Goal: Task Accomplishment & Management: Complete application form

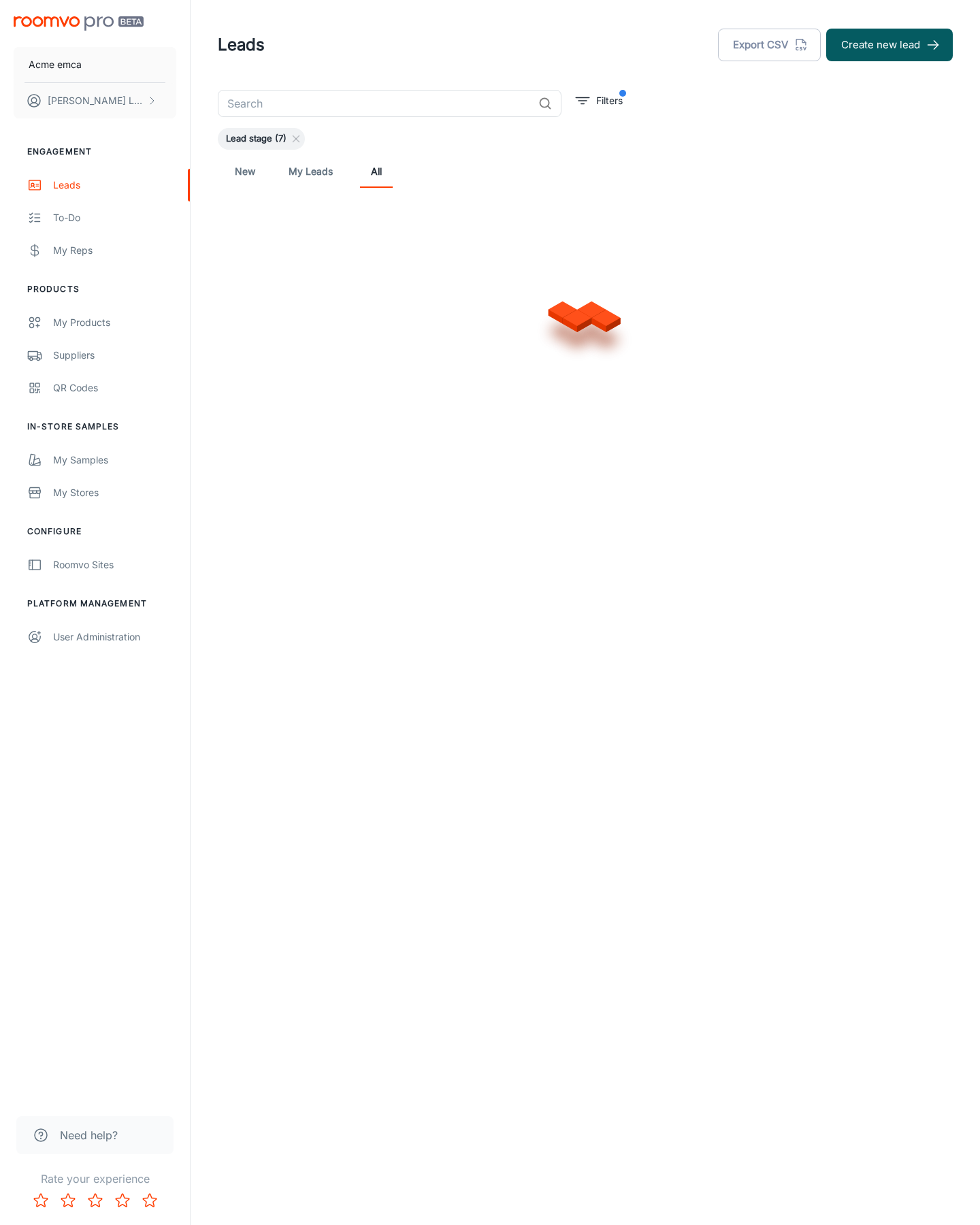
click at [889, 45] on button "Create new lead" at bounding box center [889, 44] width 126 height 32
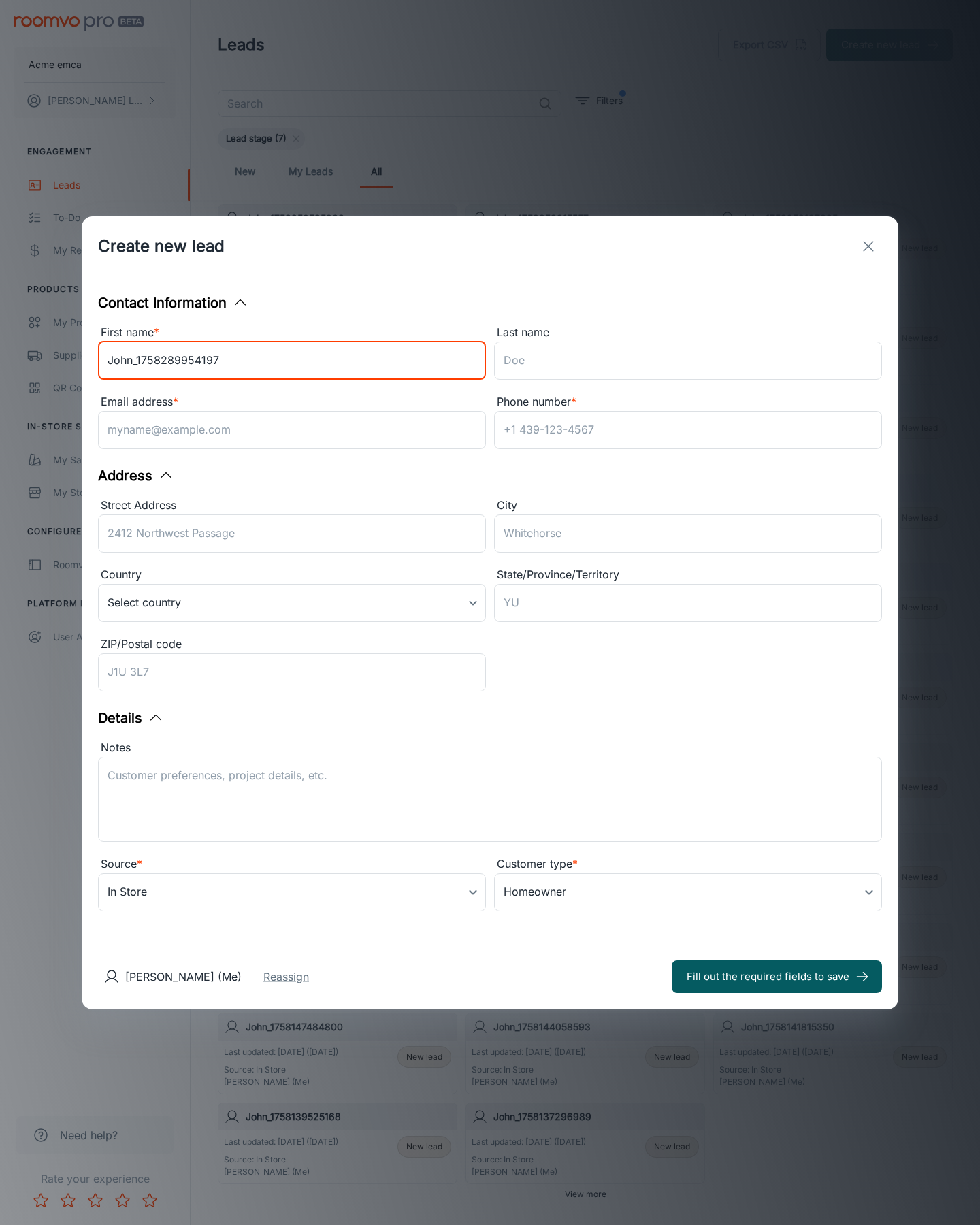
type input "John_1758289954197"
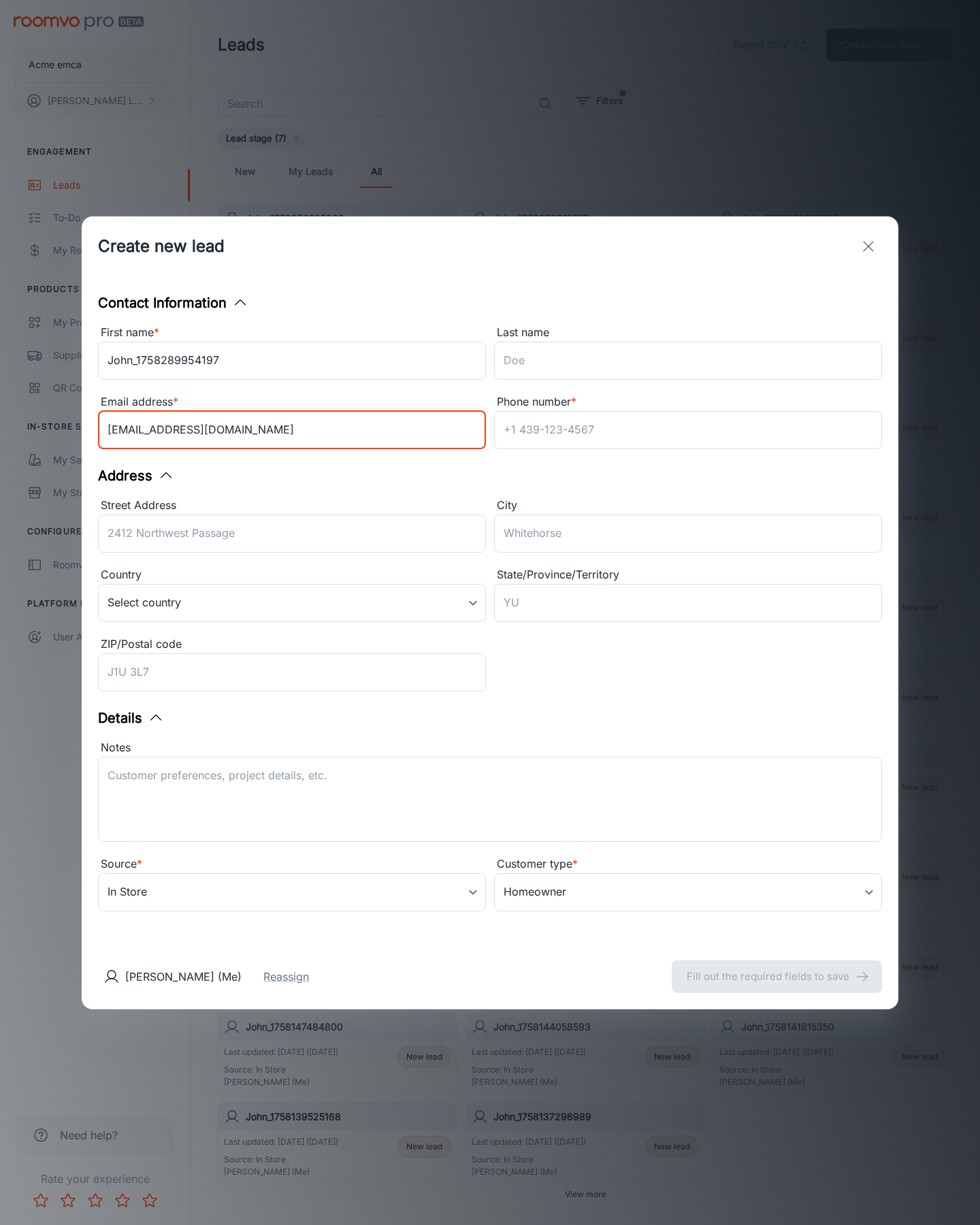
type input "[EMAIL_ADDRESS][DOMAIN_NAME]"
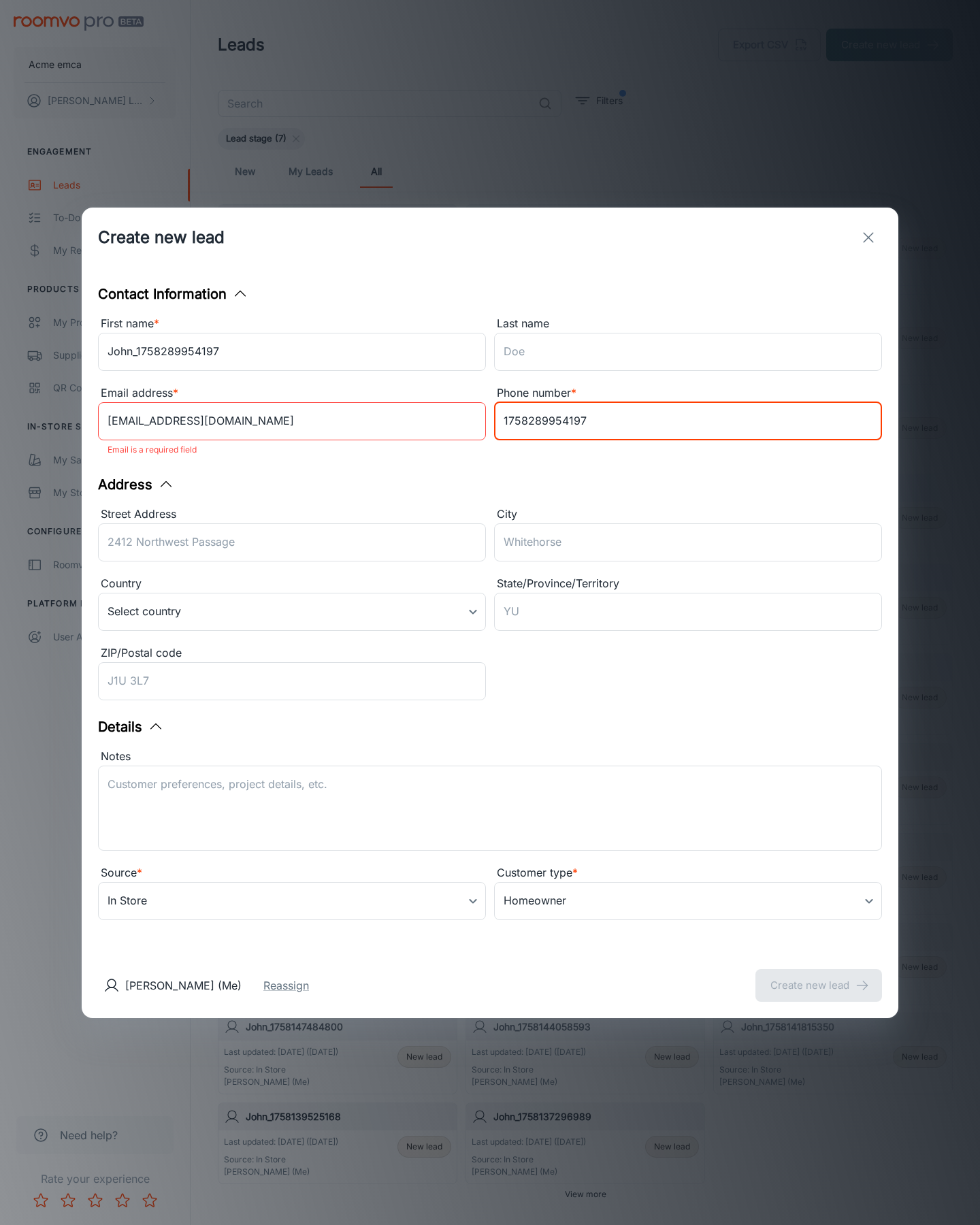
type input "1758289954197"
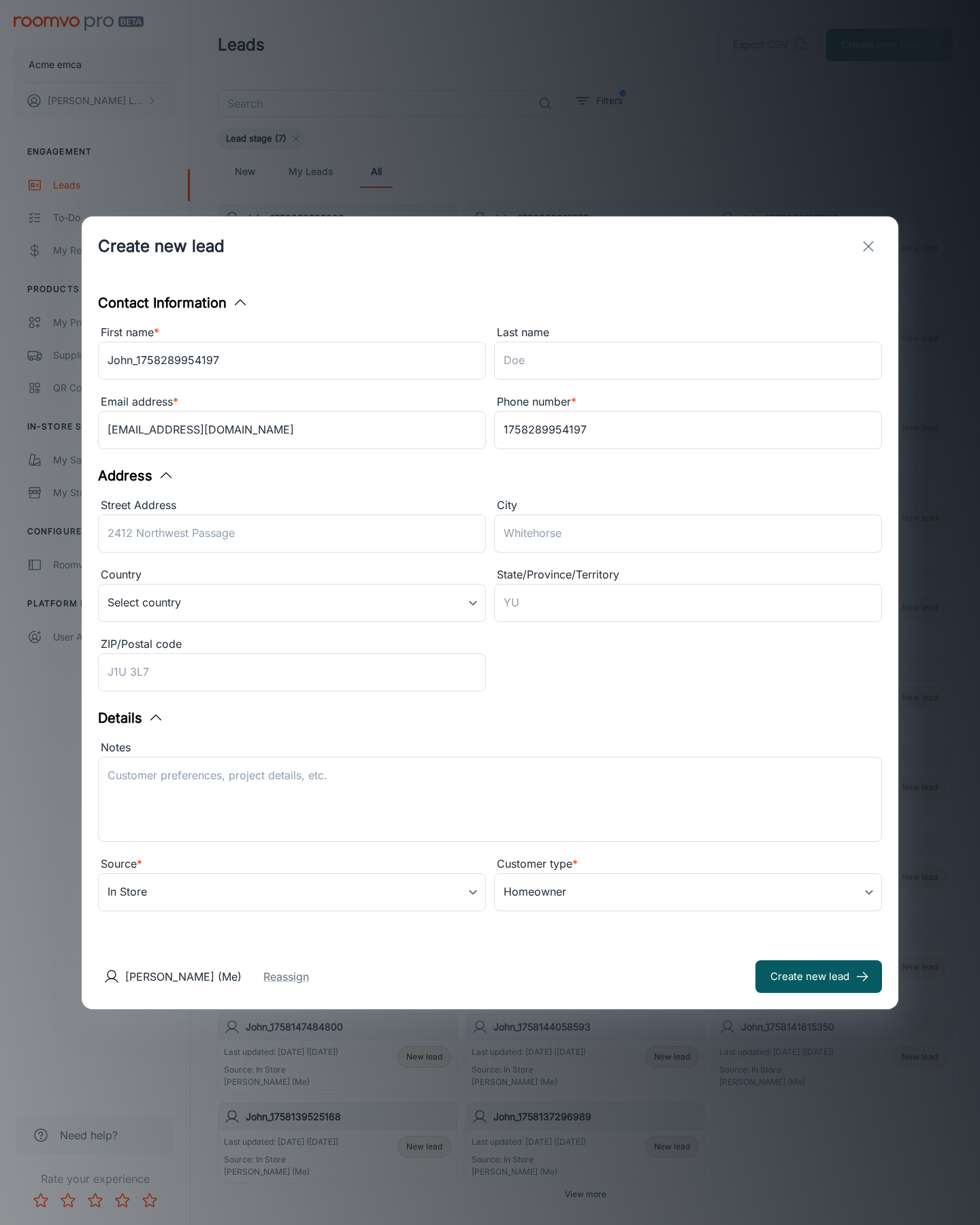
click at [818, 976] on button "Create new lead" at bounding box center [818, 976] width 126 height 32
